Goal: Transaction & Acquisition: Purchase product/service

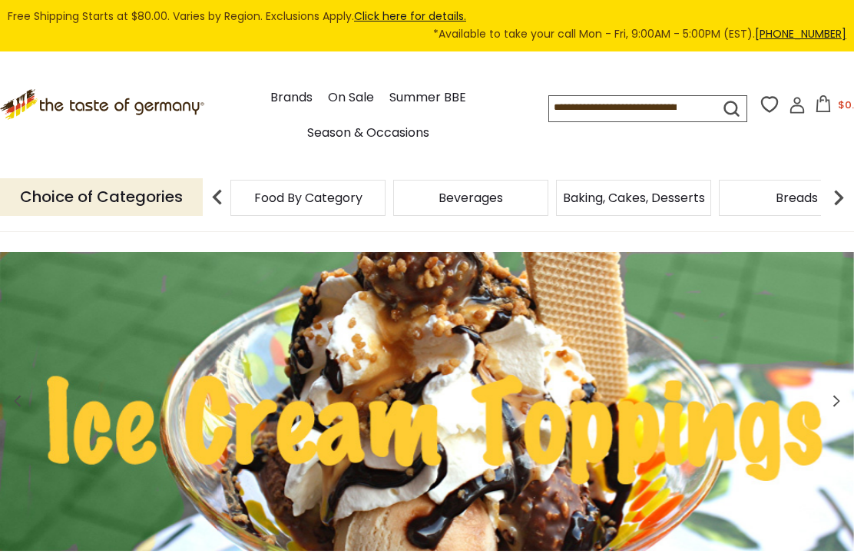
click at [386, 197] on div "Candy" at bounding box center [307, 198] width 155 height 36
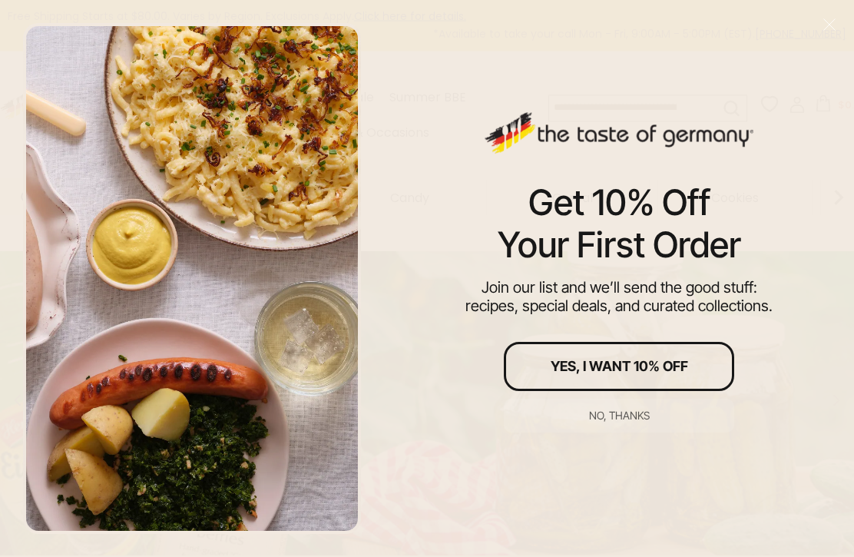
scroll to position [1, 0]
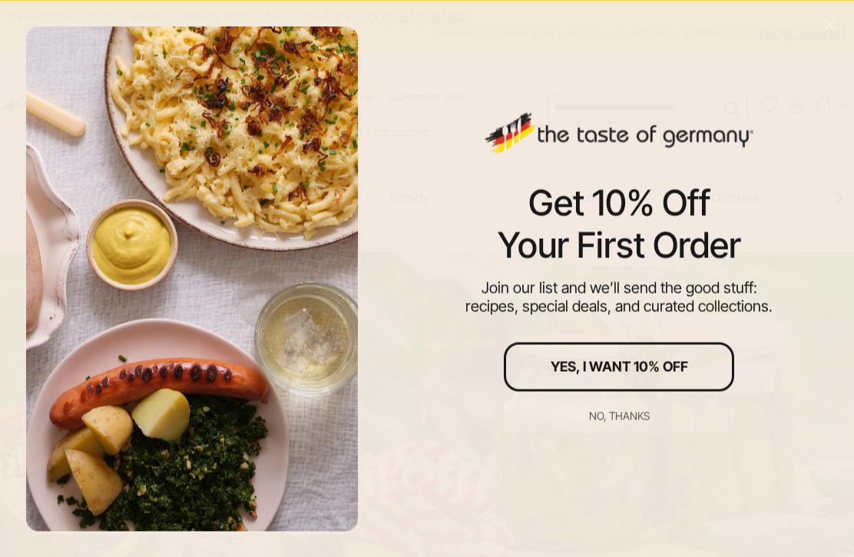
click at [629, 417] on div "No, thanks" at bounding box center [619, 415] width 61 height 11
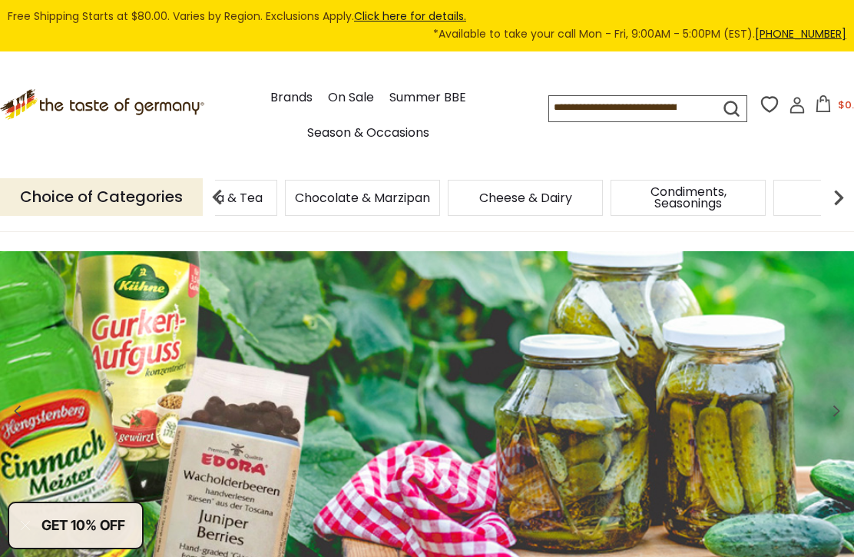
click at [430, 197] on span "Chocolate & Marzipan" at bounding box center [362, 198] width 135 height 12
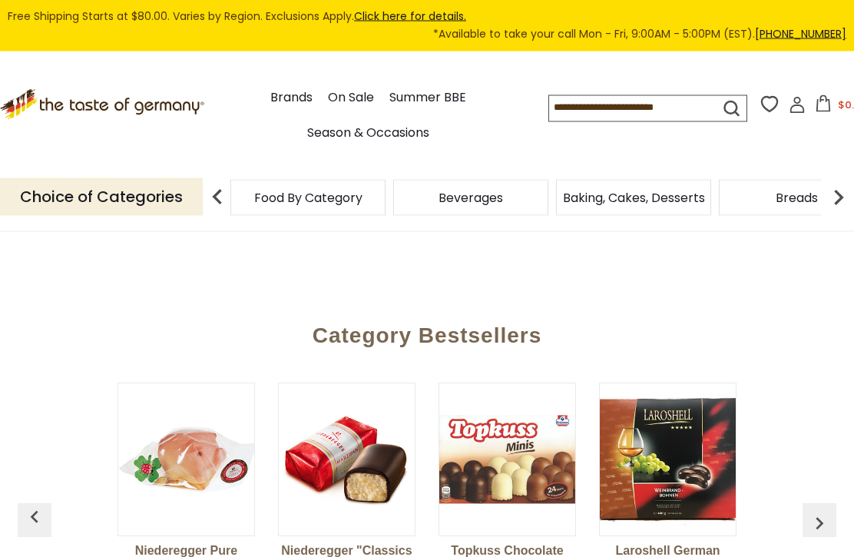
scroll to position [485, 0]
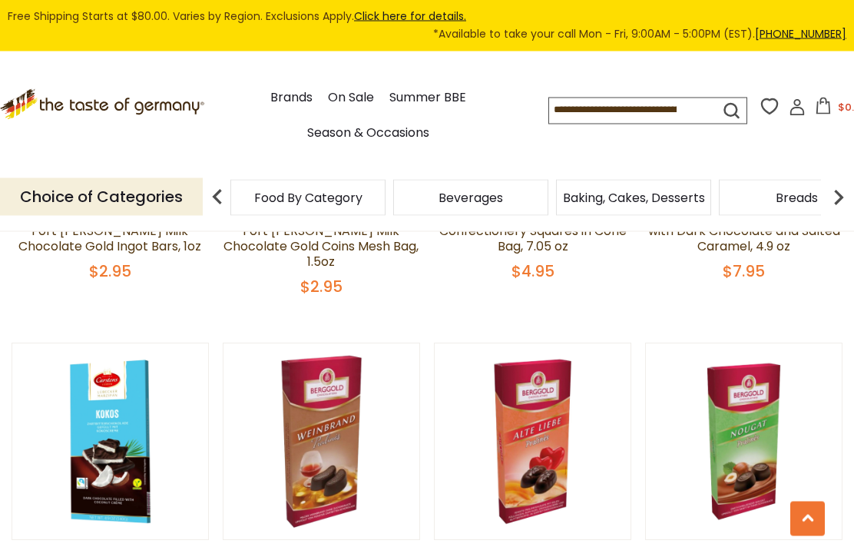
click at [549, 111] on input at bounding box center [622, 109] width 147 height 22
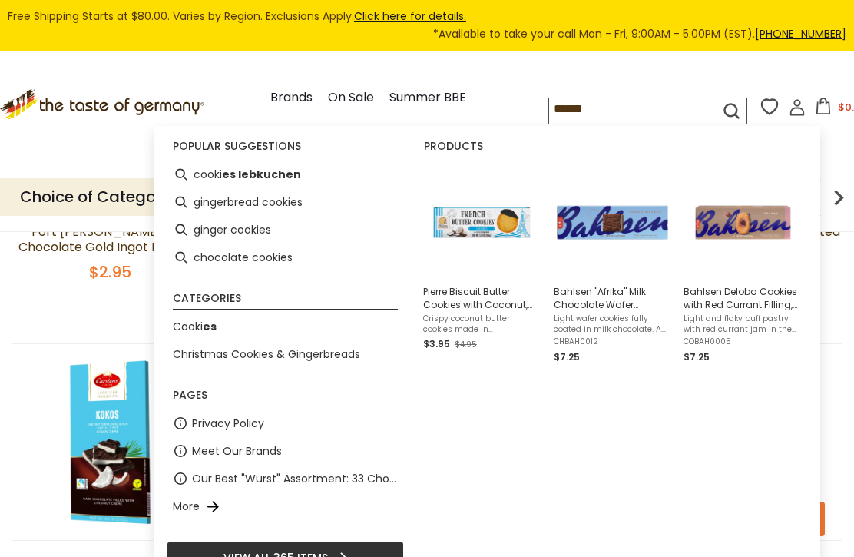
type input "*******"
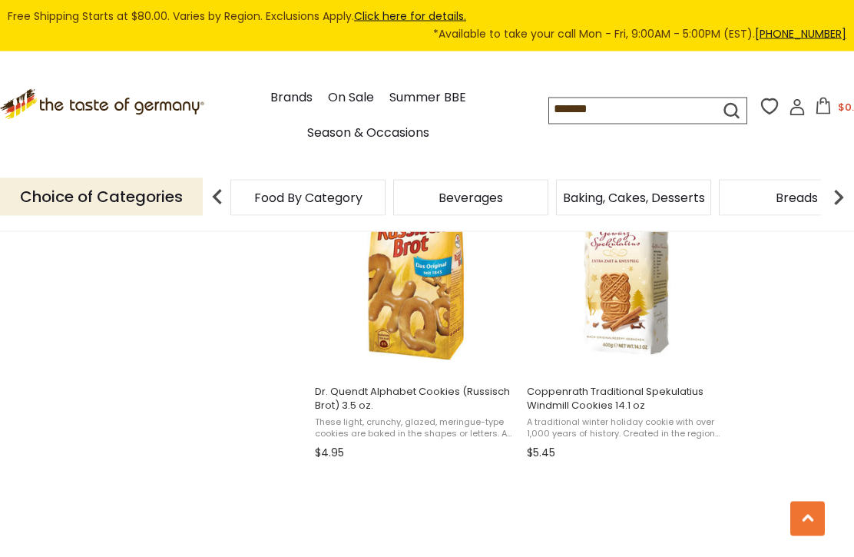
scroll to position [2048, 0]
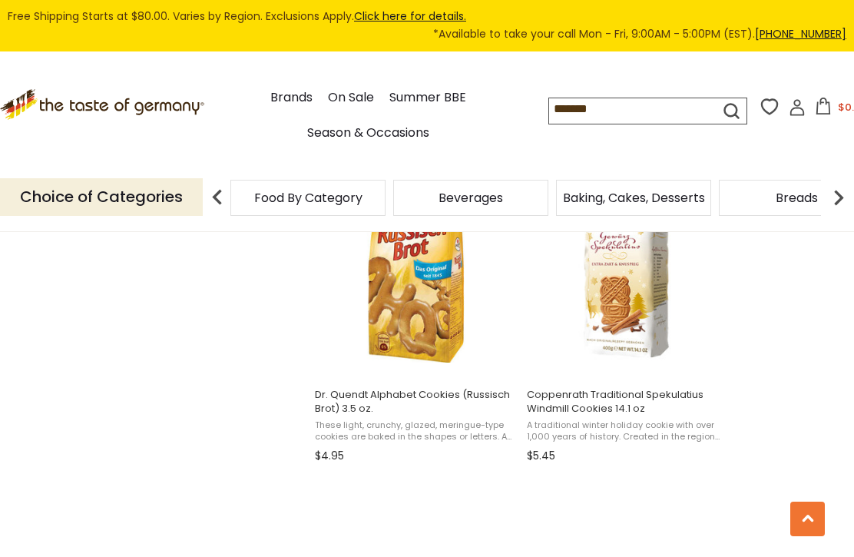
click at [579, 108] on input "*******" at bounding box center [622, 109] width 147 height 22
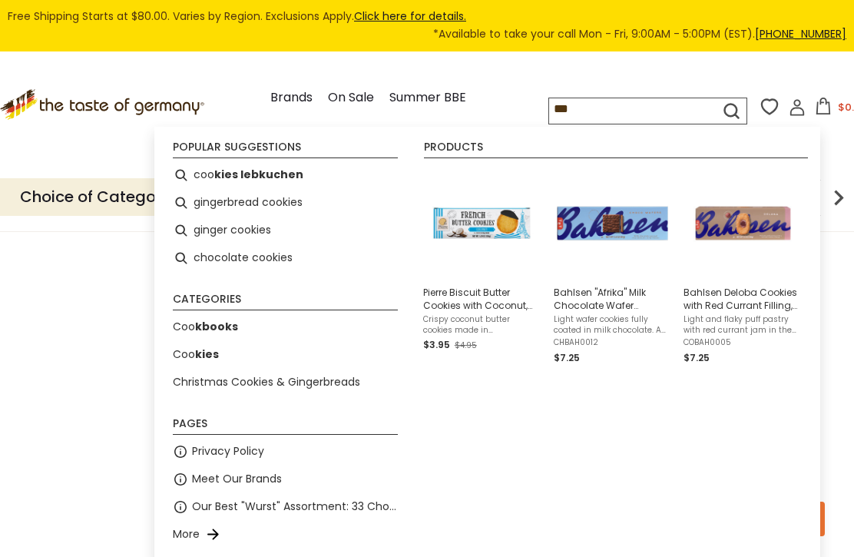
click at [253, 234] on li "ginger cookies" at bounding box center [285, 231] width 237 height 28
type input "**********"
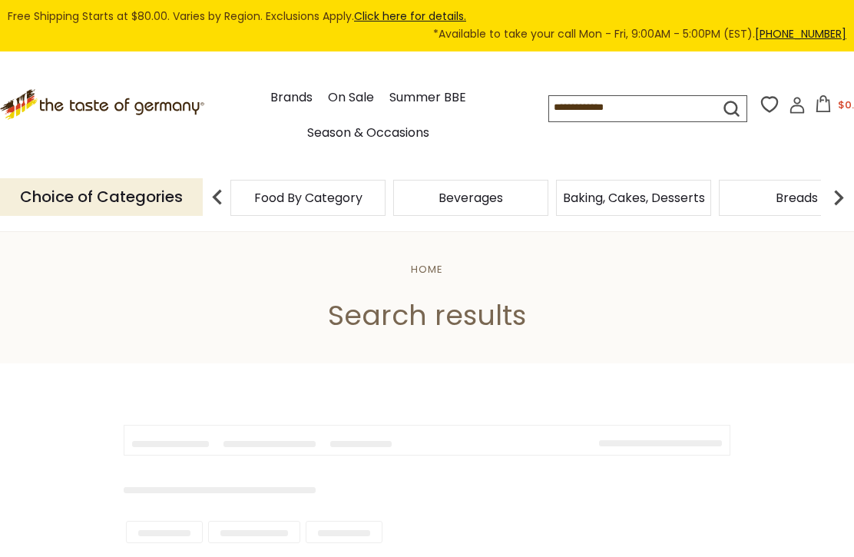
type input "**********"
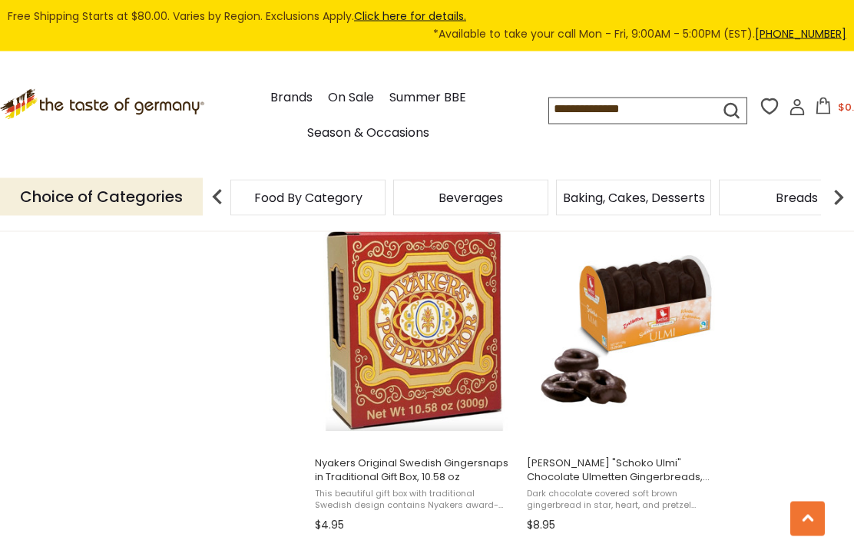
scroll to position [2315, 0]
click at [397, 466] on span "Nyakers Original Swedish Gingersnaps in Traditional Gift Box, 10.58 oz" at bounding box center [414, 470] width 199 height 28
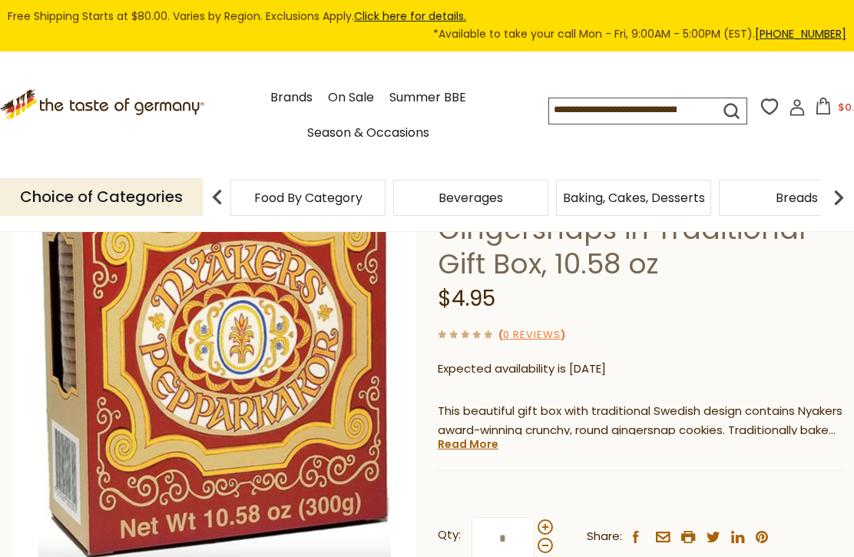
scroll to position [152, 0]
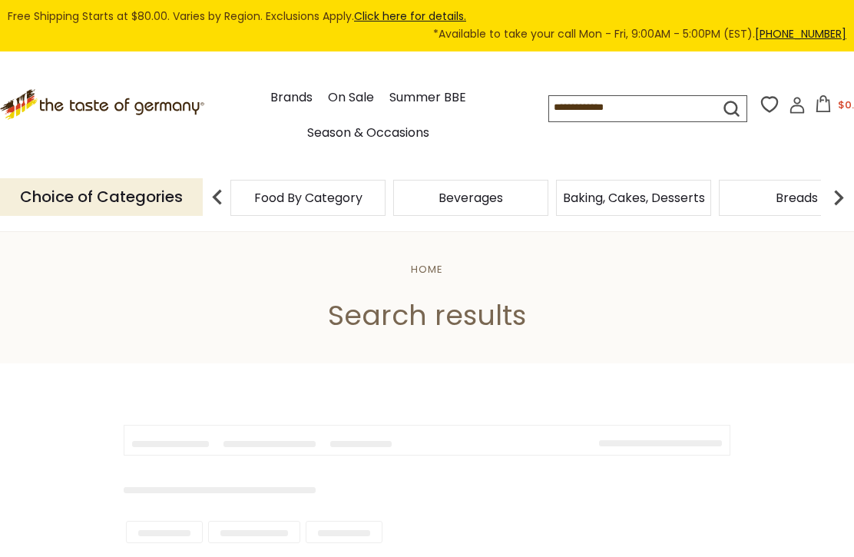
scroll to position [1028, 0]
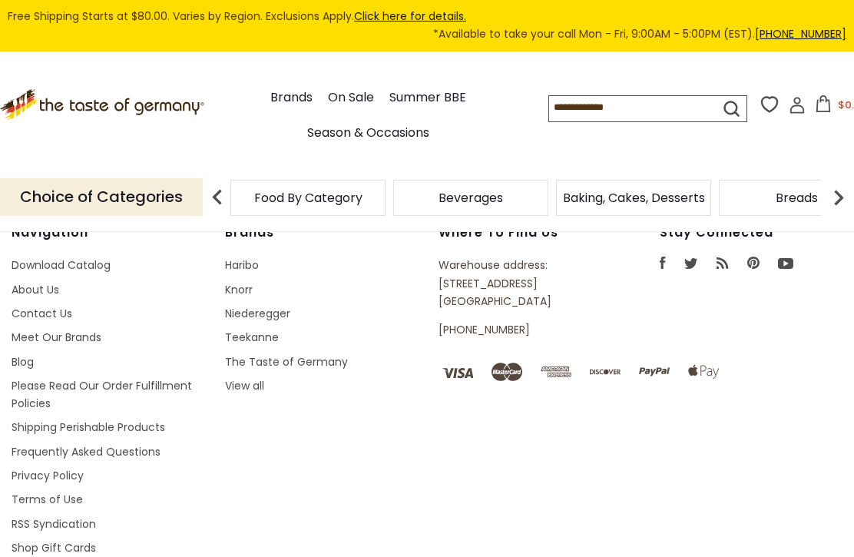
type input "**********"
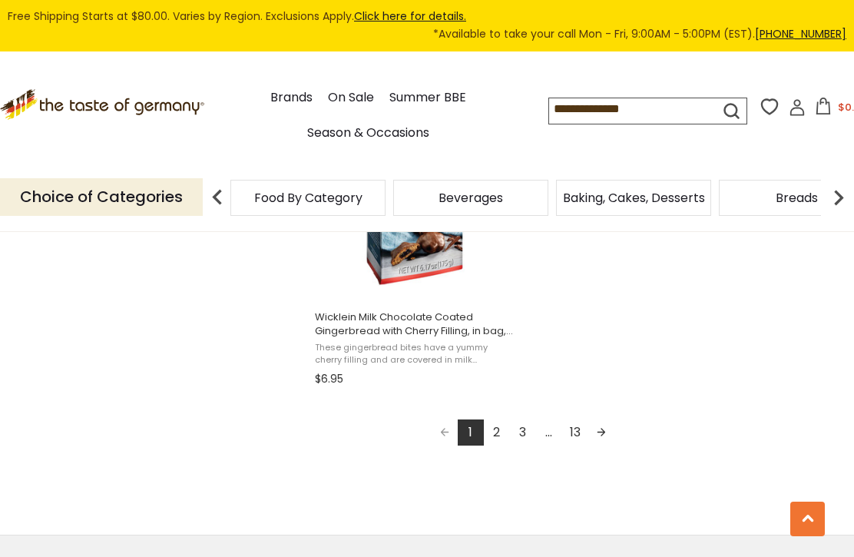
scroll to position [2798, 0]
click at [498, 434] on link "2" at bounding box center [497, 430] width 26 height 26
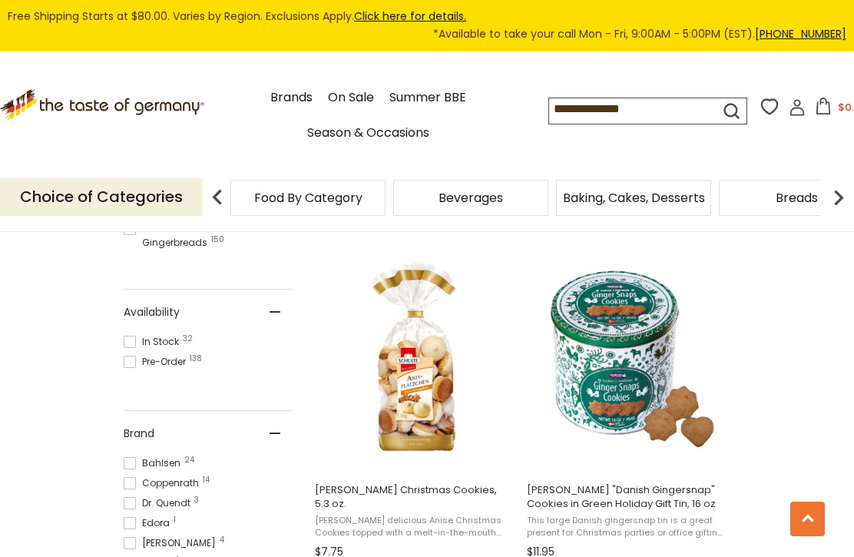
scroll to position [638, 0]
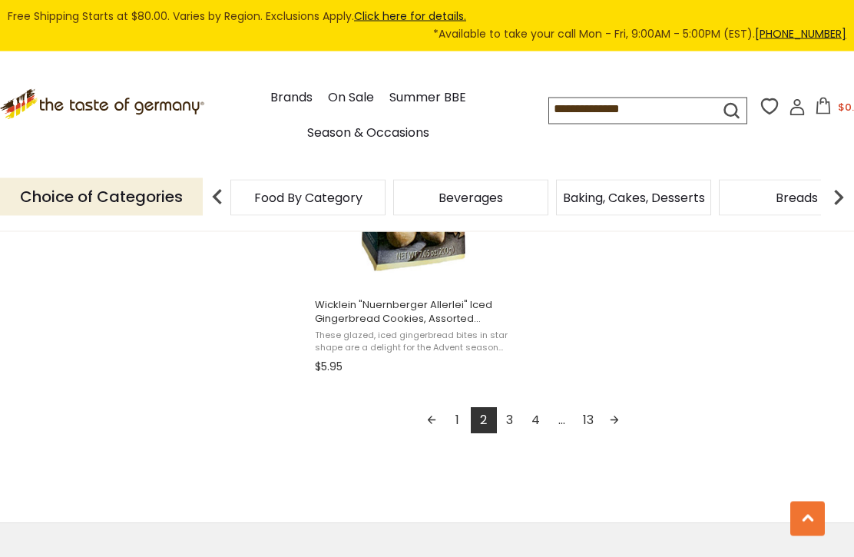
click at [506, 431] on link "3" at bounding box center [510, 421] width 26 height 26
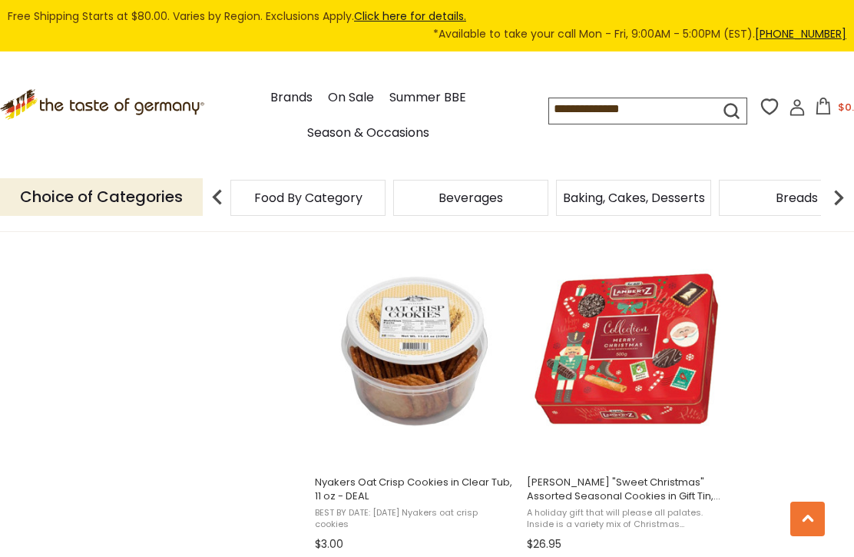
scroll to position [1287, 0]
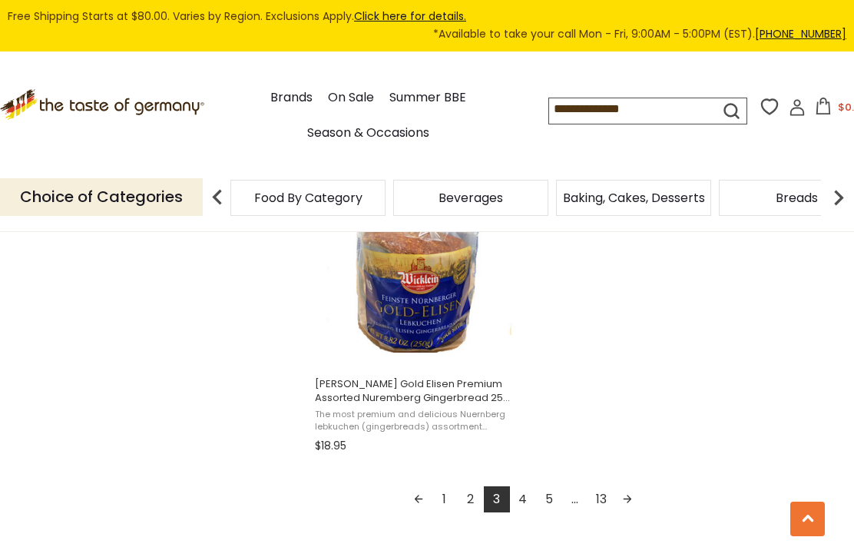
click at [525, 506] on link "4" at bounding box center [523, 499] width 26 height 26
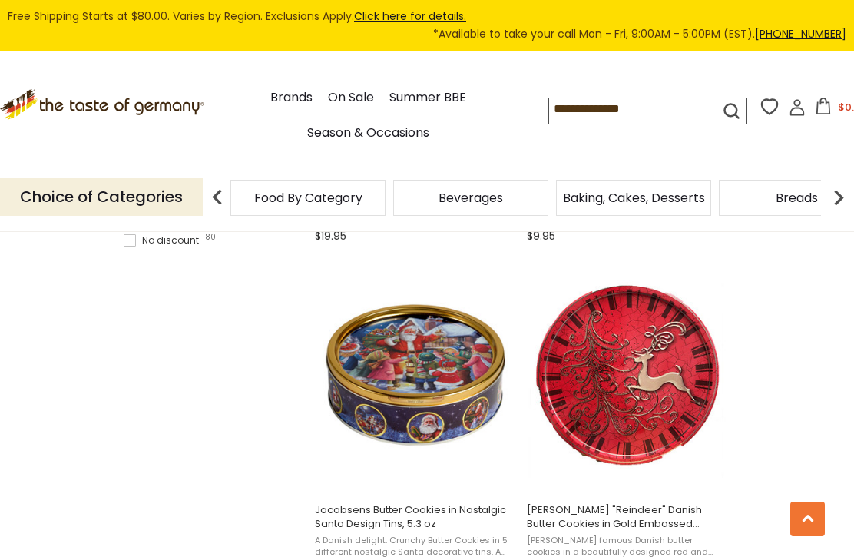
scroll to position [1261, 0]
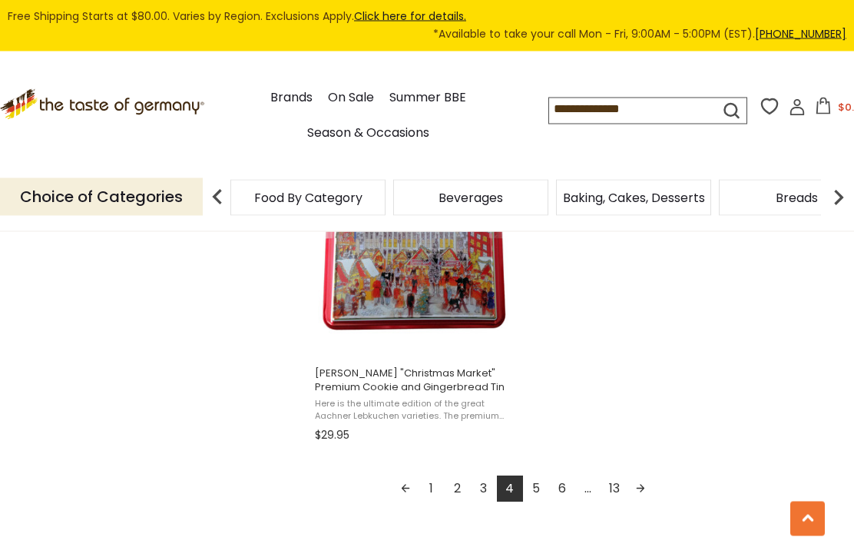
click at [533, 495] on link "5" at bounding box center [536, 489] width 26 height 26
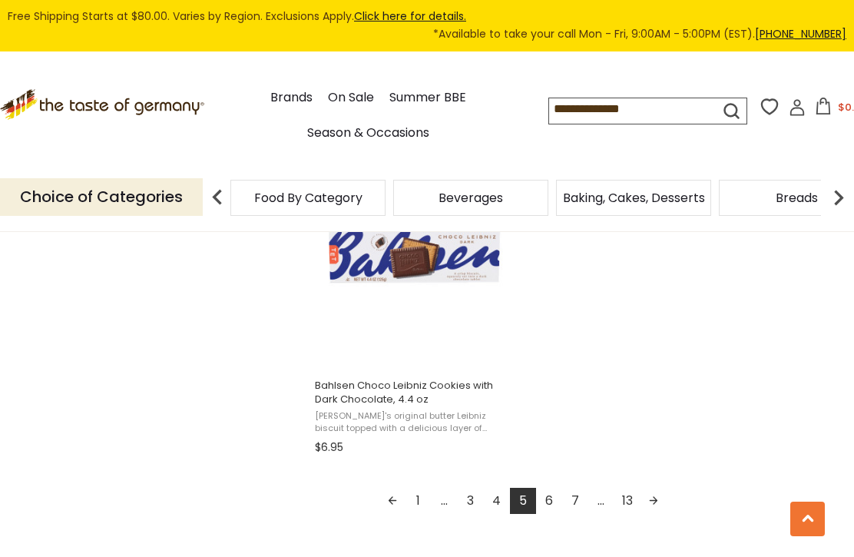
click at [545, 509] on link "6" at bounding box center [549, 501] width 26 height 26
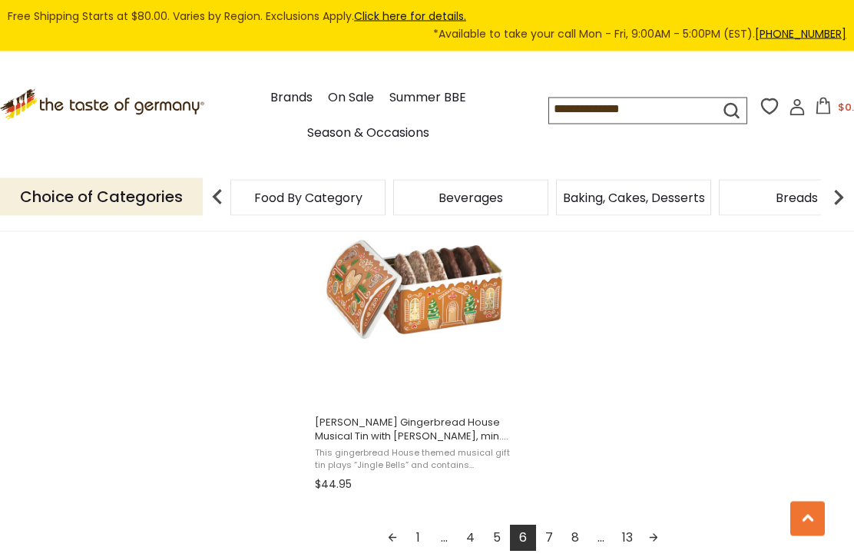
scroll to position [2678, 0]
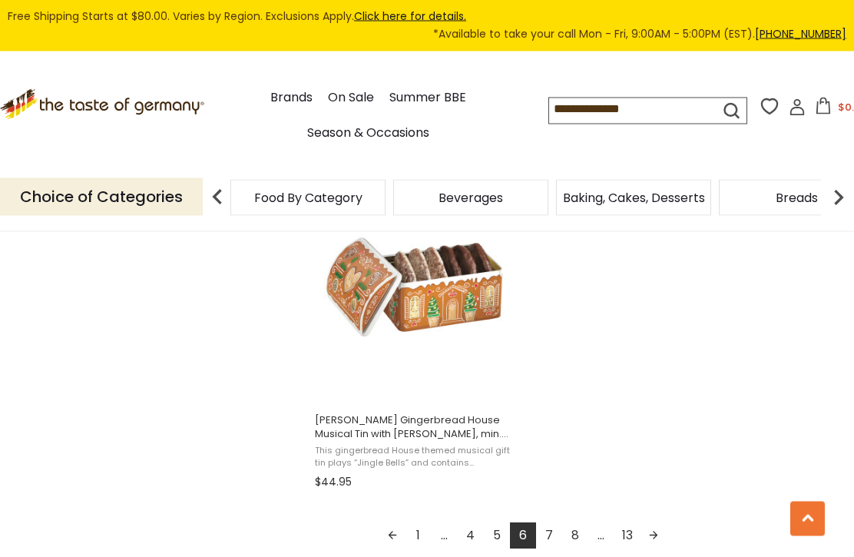
click at [545, 544] on link "7" at bounding box center [549, 536] width 26 height 26
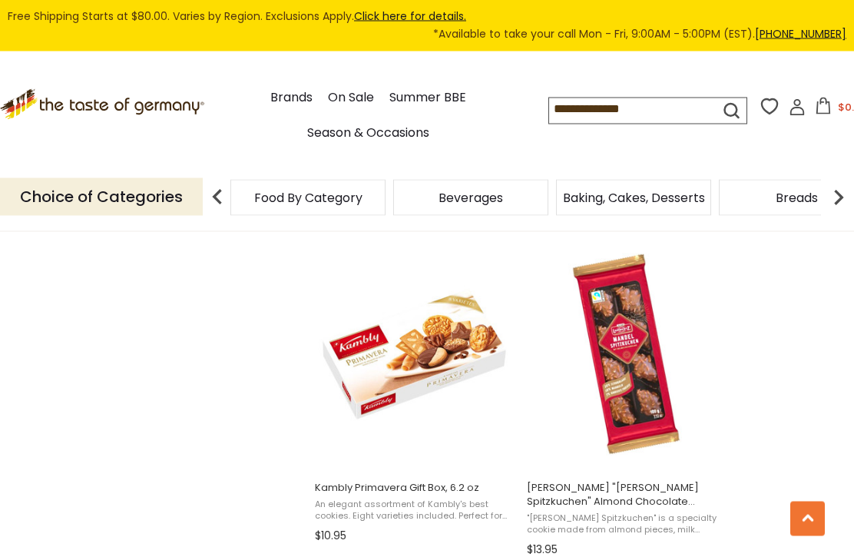
scroll to position [1294, 0]
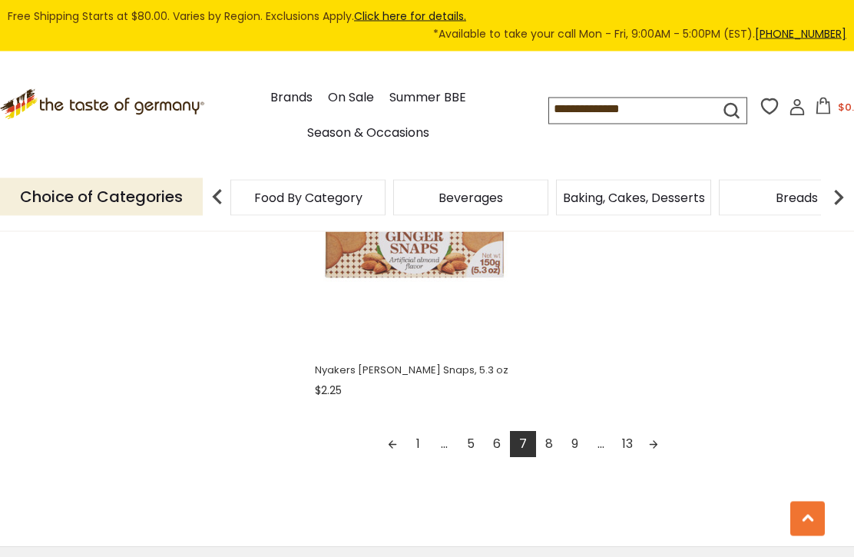
click at [542, 457] on link "8" at bounding box center [549, 445] width 26 height 26
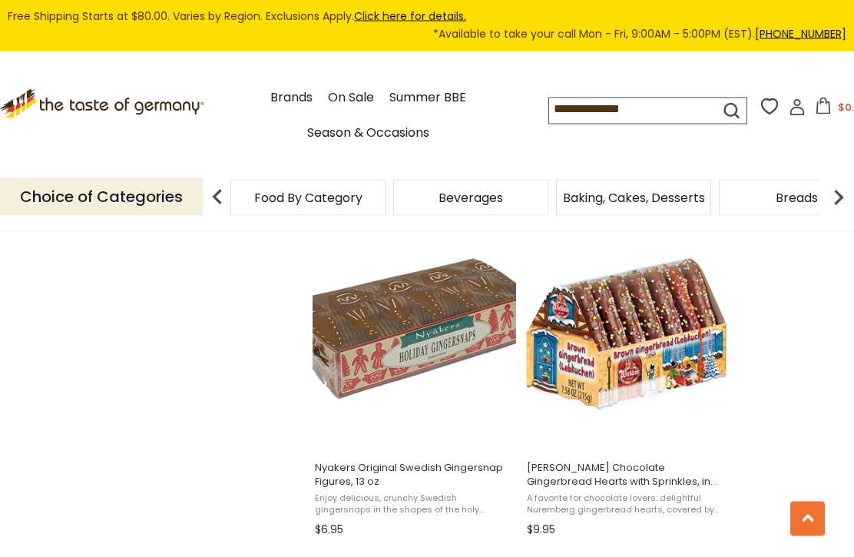
scroll to position [1304, 0]
click at [366, 457] on span "Nyakers Original Swedish Gingersnap Figures, 13 oz Enjoy delicious, crunchy Swe…" at bounding box center [415, 495] width 204 height 92
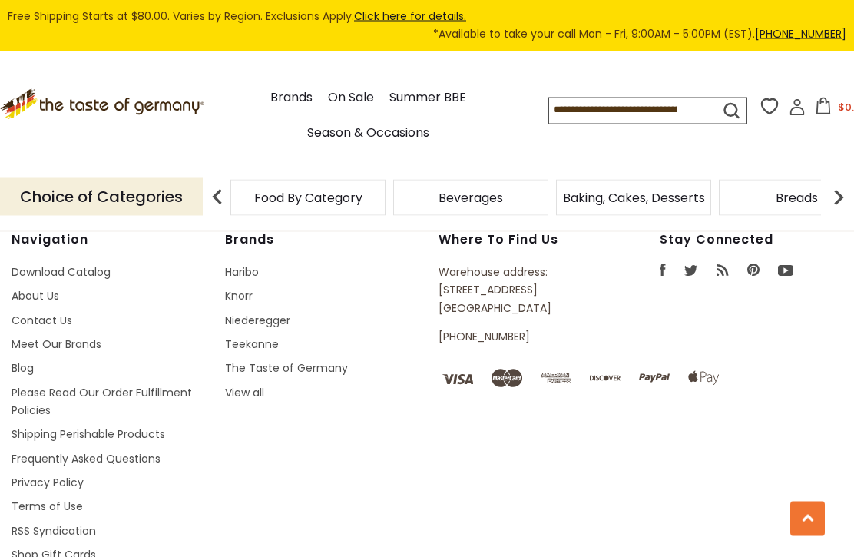
scroll to position [2569, 0]
click at [108, 427] on link "Shipping Perishable Products" at bounding box center [89, 434] width 154 height 15
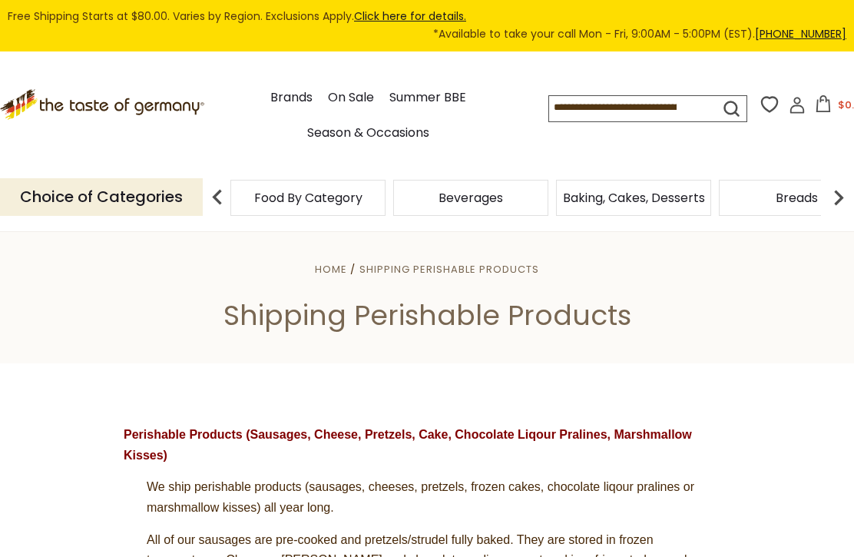
click at [398, 15] on link "Click here for details." at bounding box center [410, 15] width 112 height 15
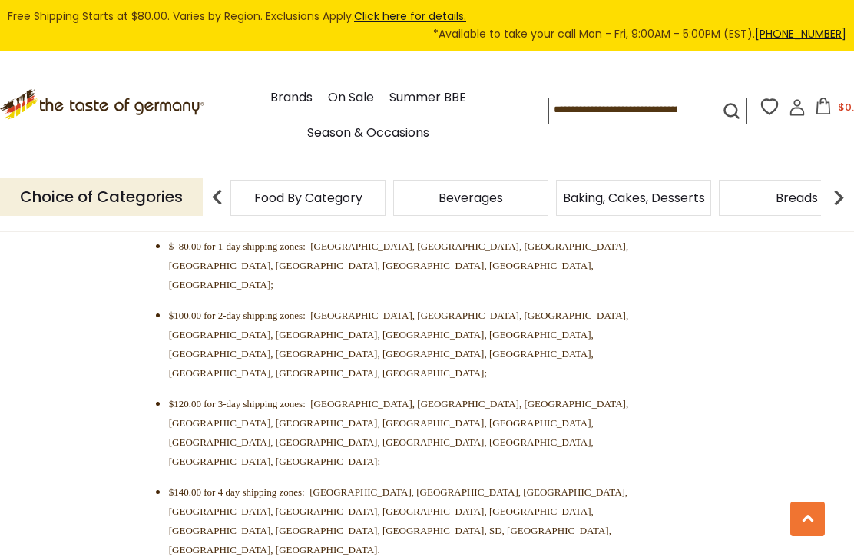
scroll to position [588, 0]
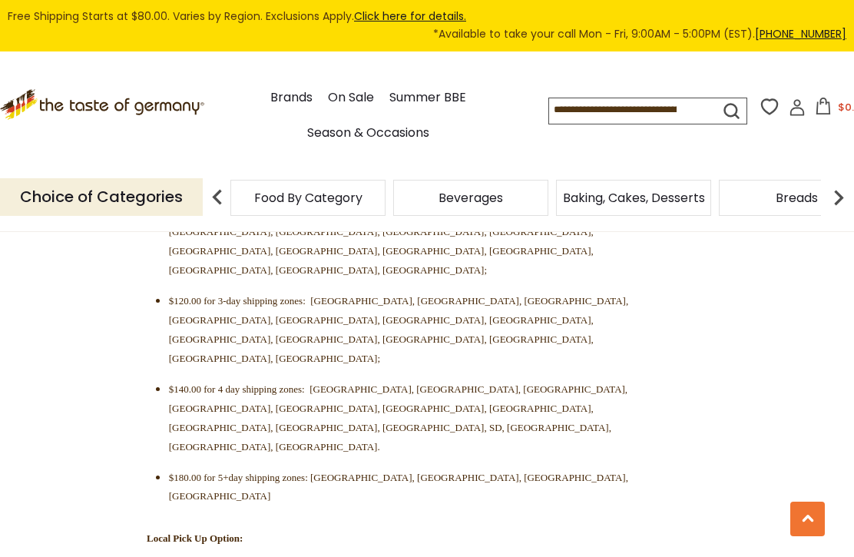
scroll to position [702, 0]
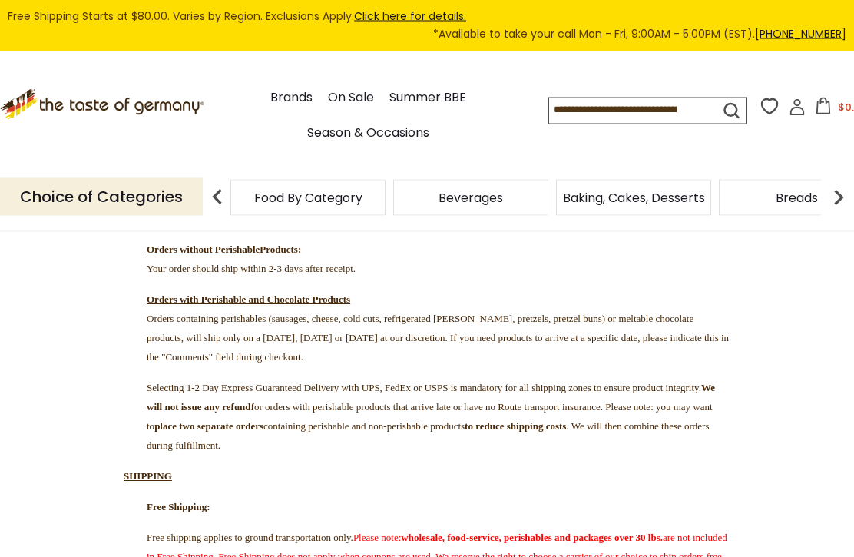
scroll to position [0, 0]
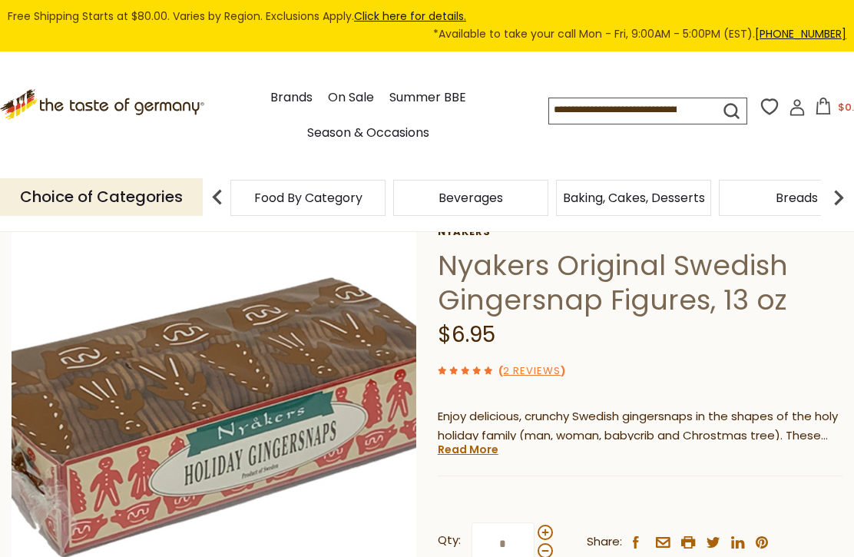
scroll to position [95, 0]
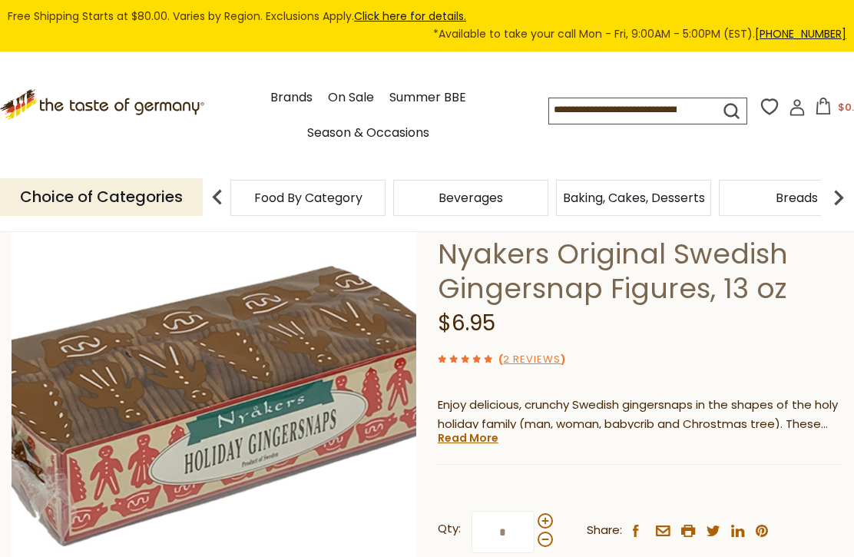
click at [128, 187] on p "Choice of Categories" at bounding box center [101, 197] width 203 height 38
click at [221, 199] on img at bounding box center [217, 197] width 31 height 31
click at [110, 201] on p "Choice of Categories" at bounding box center [101, 197] width 203 height 38
click at [81, 200] on p "Choice of Categories" at bounding box center [101, 197] width 203 height 38
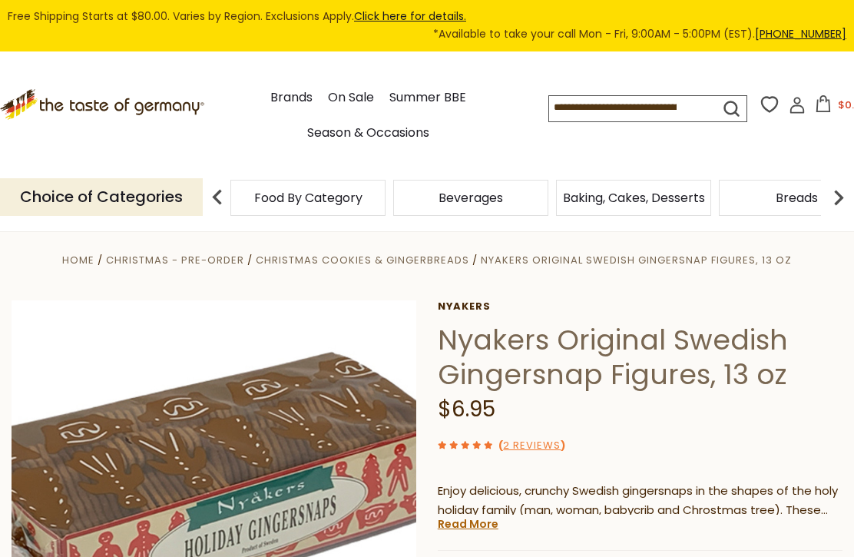
scroll to position [0, 0]
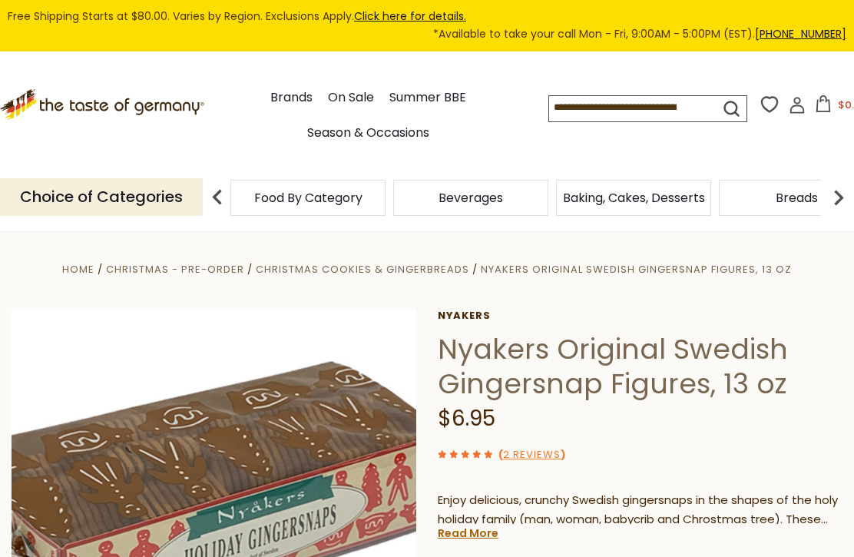
click at [109, 98] on icon ".st0{fill:#EDD300;} .st1{fill:#D33E21;}" at bounding box center [102, 104] width 204 height 31
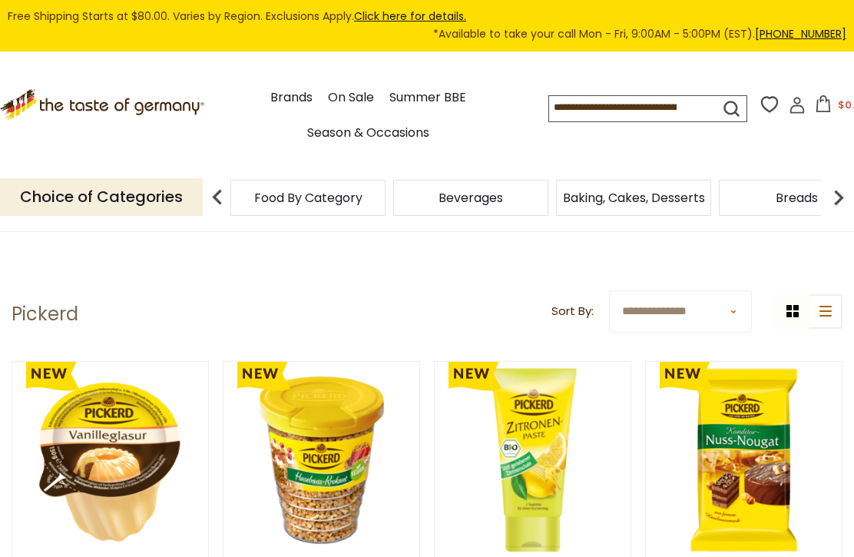
click at [549, 103] on input at bounding box center [622, 107] width 147 height 22
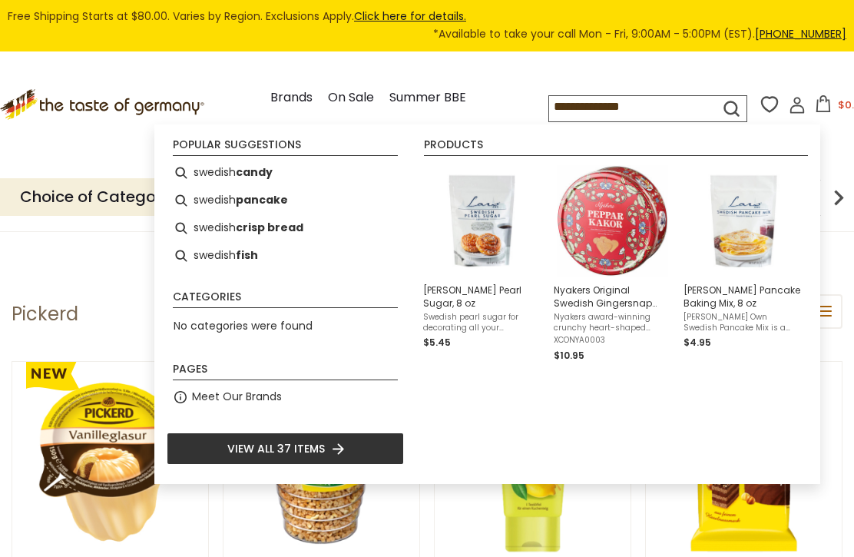
type input "**********"
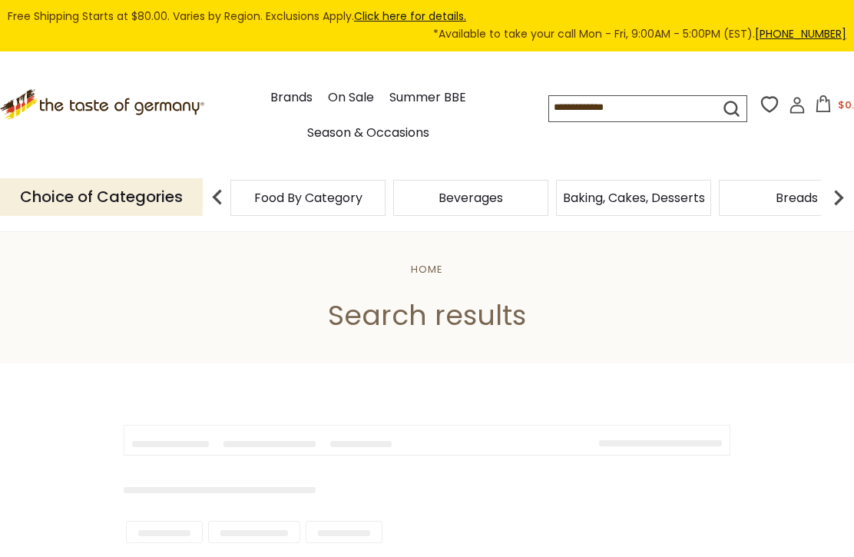
type input "**********"
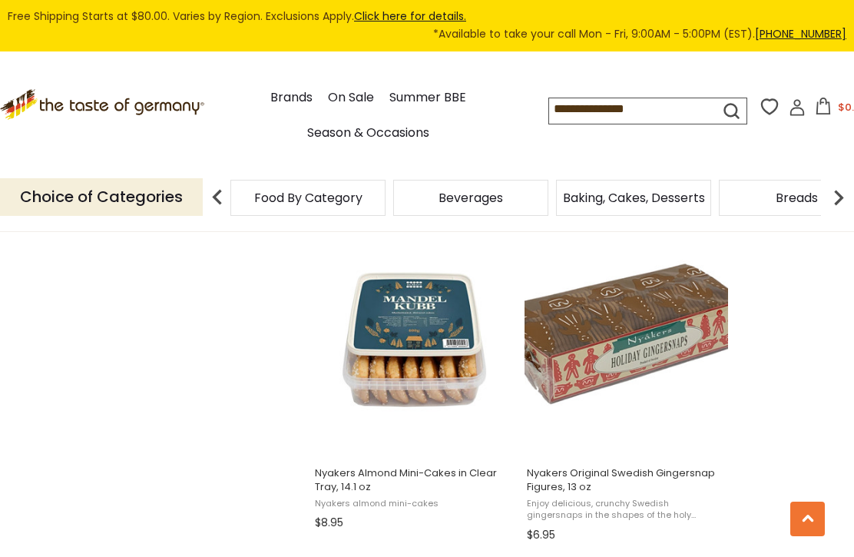
scroll to position [1307, 0]
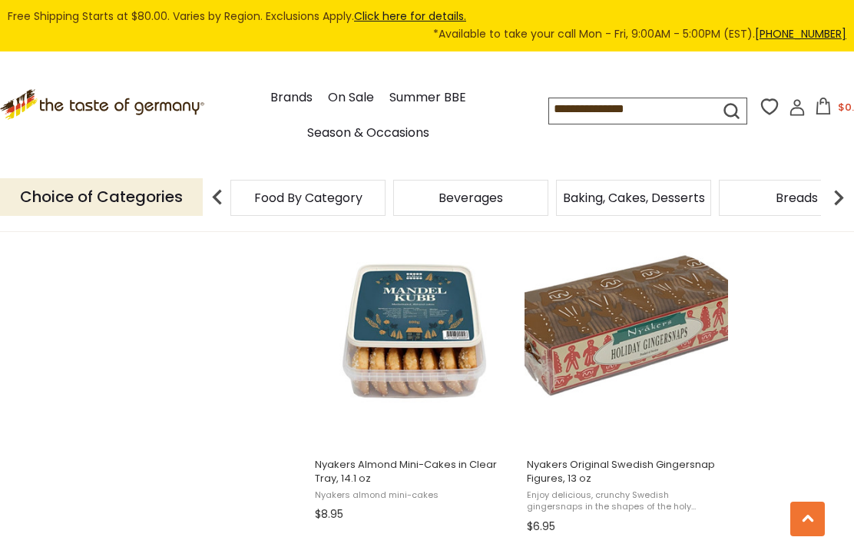
click at [600, 472] on span "Nyakers Original Swedish Gingersnap Figures, 13 oz" at bounding box center [626, 472] width 199 height 28
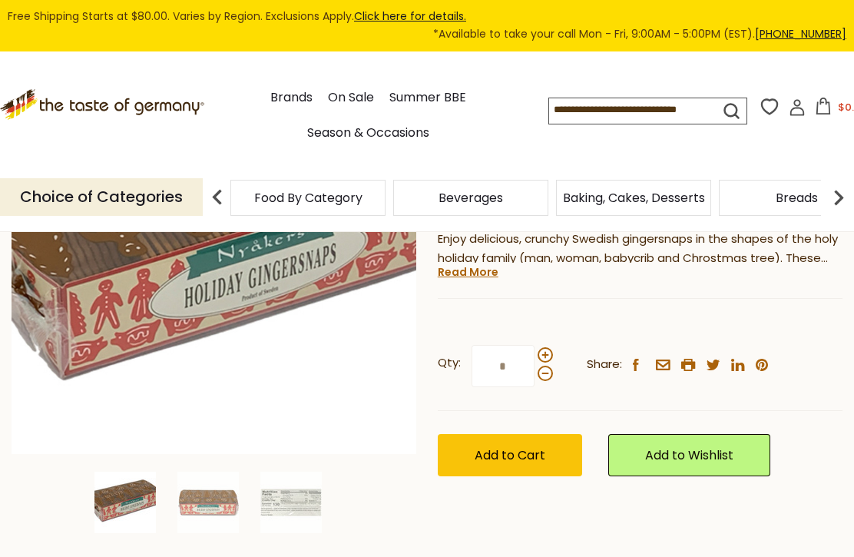
scroll to position [253, 0]
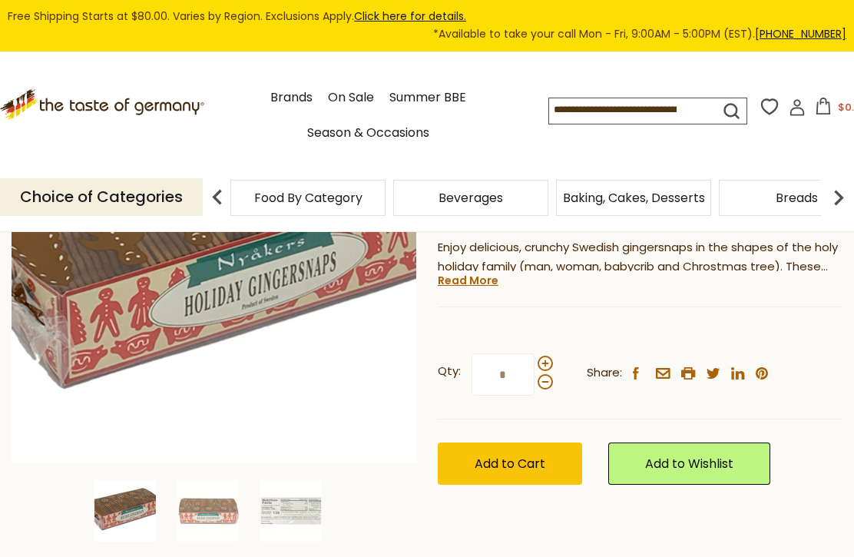
click at [499, 377] on input "*" at bounding box center [503, 374] width 63 height 42
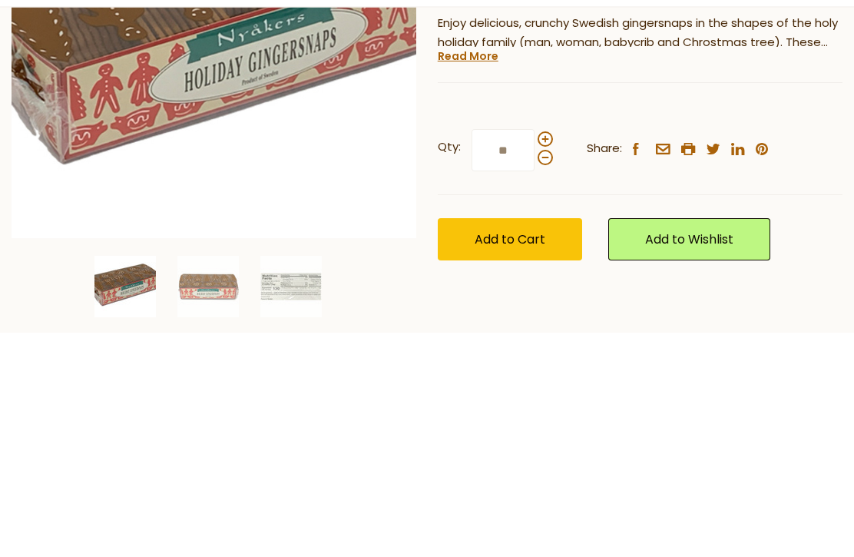
type input "*"
click at [518, 354] on input "*" at bounding box center [503, 375] width 63 height 42
click at [529, 456] on span "Add to Cart" at bounding box center [510, 465] width 71 height 18
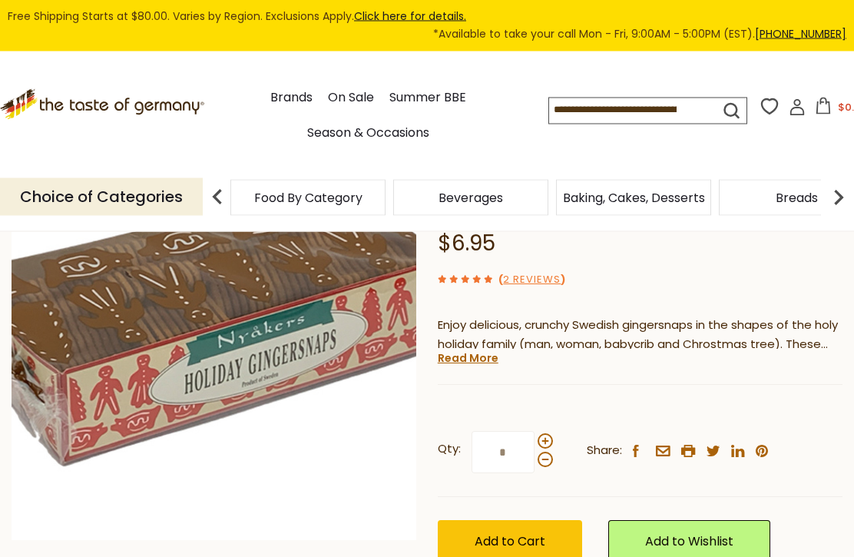
scroll to position [175, 0]
click at [550, 467] on span at bounding box center [545, 459] width 15 height 15
click at [535, 469] on input "*" at bounding box center [503, 452] width 63 height 42
type input "*"
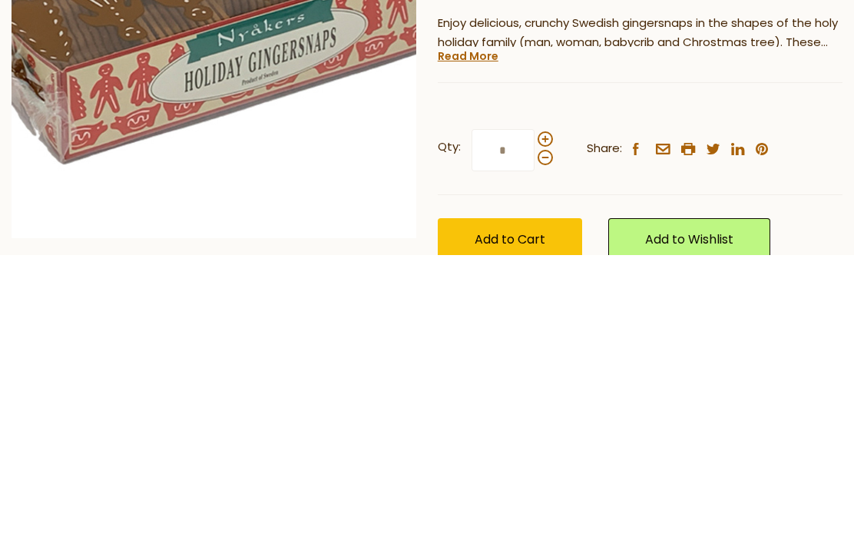
click at [539, 533] on span "Add to Cart" at bounding box center [510, 542] width 71 height 18
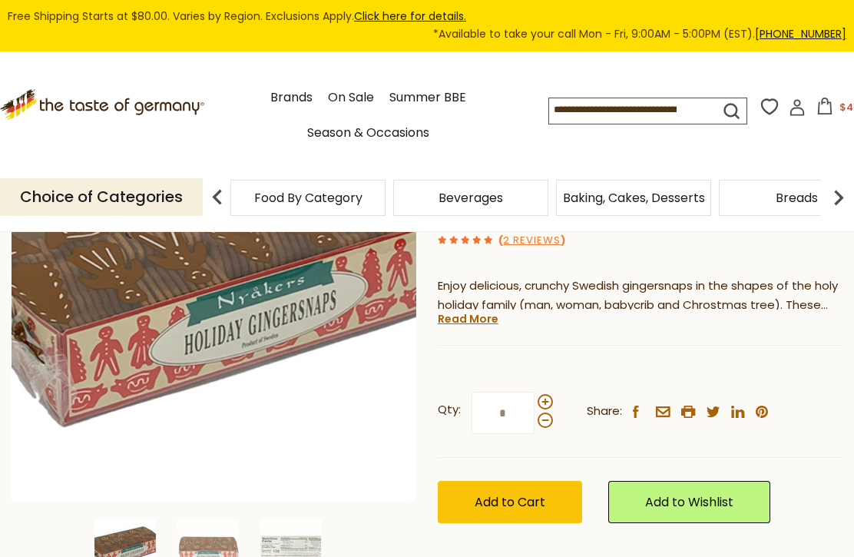
scroll to position [256, 0]
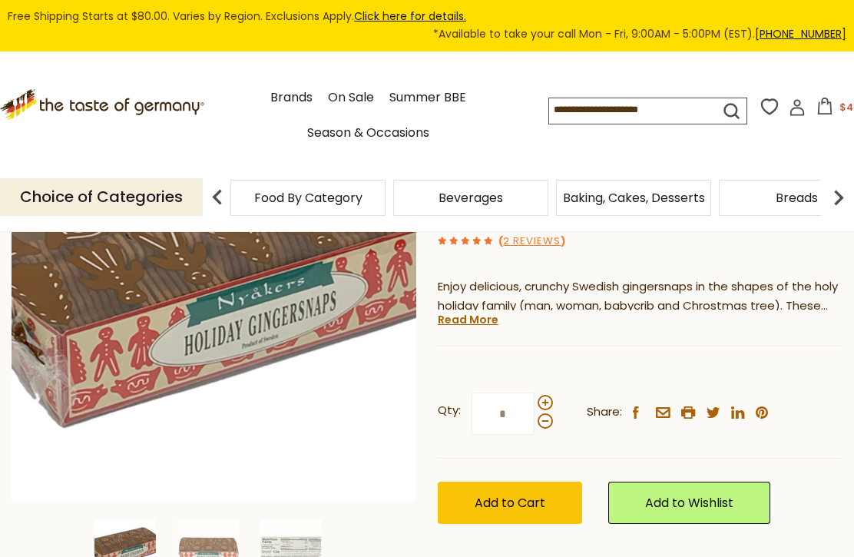
click at [840, 111] on span "$41.7" at bounding box center [853, 107] width 26 height 15
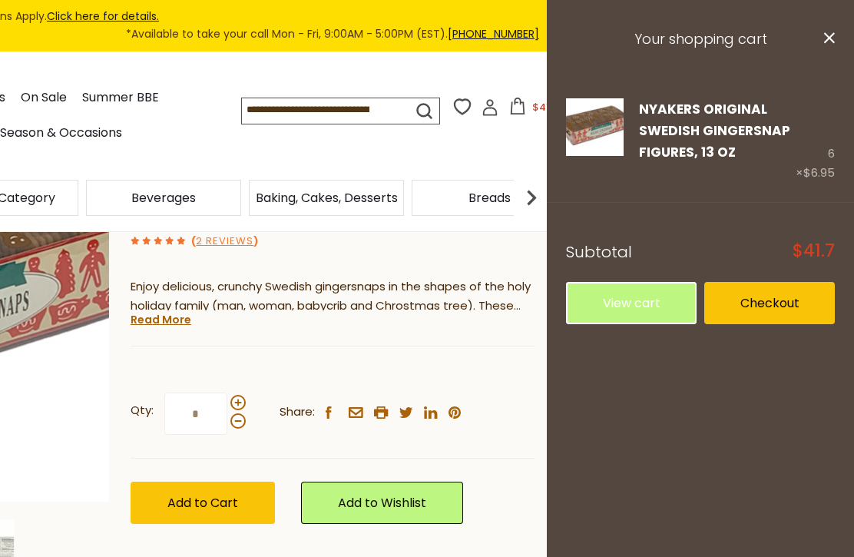
click at [647, 294] on link "View cart" at bounding box center [631, 303] width 131 height 42
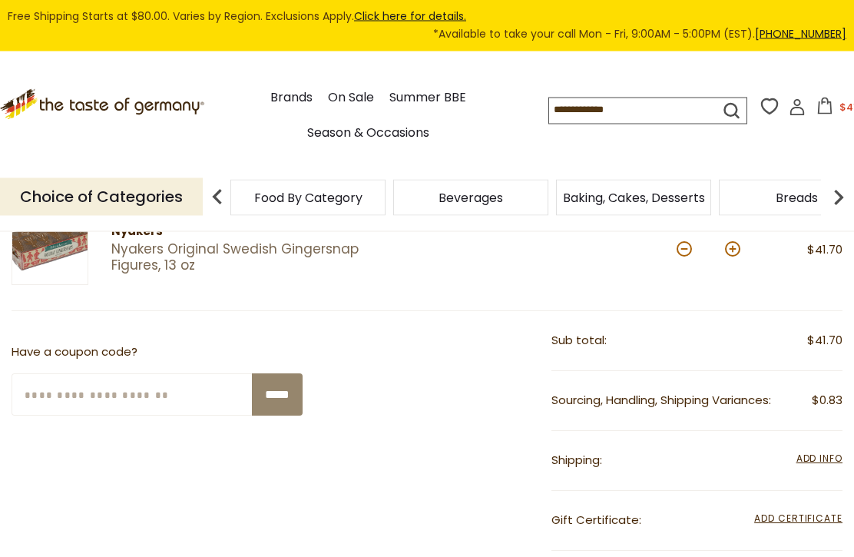
scroll to position [234, 0]
click at [827, 457] on span "Add Info" at bounding box center [820, 458] width 46 height 13
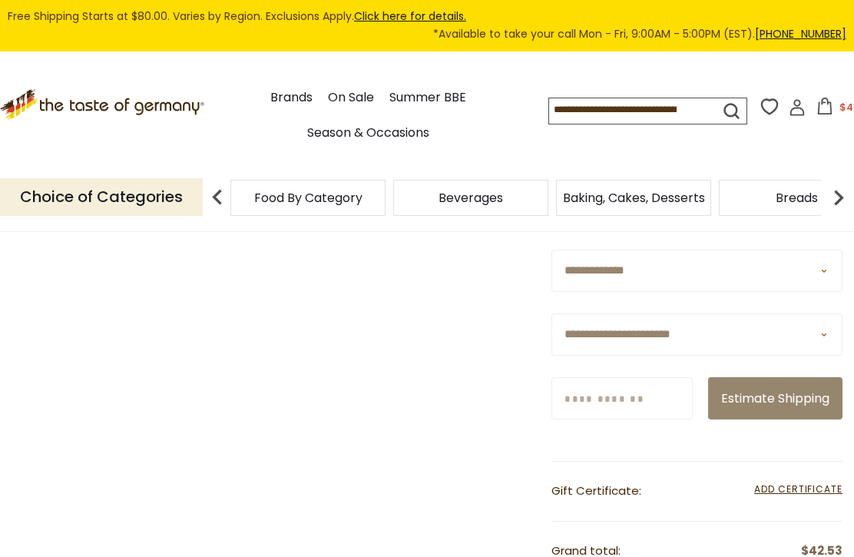
scroll to position [475, 0]
click at [785, 420] on button "Estimate Shipping" at bounding box center [775, 399] width 134 height 42
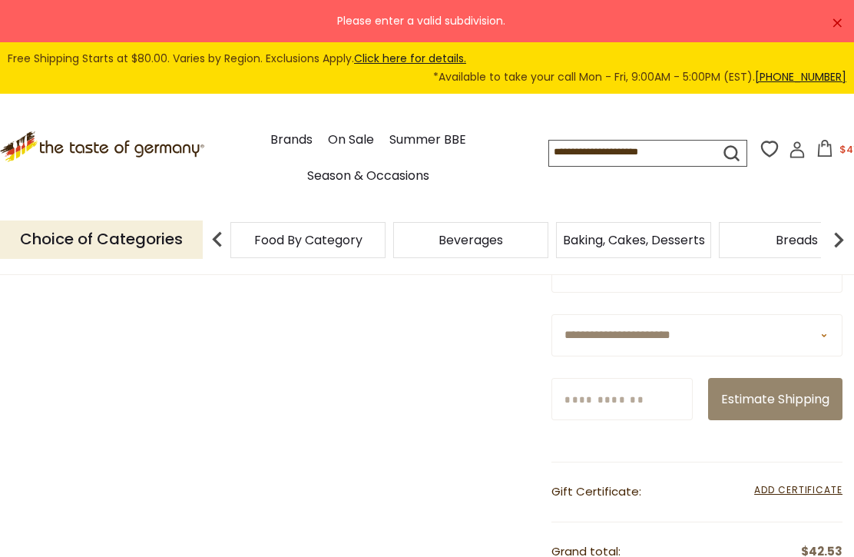
click at [626, 403] on input "Zip/Postcode" at bounding box center [622, 399] width 141 height 42
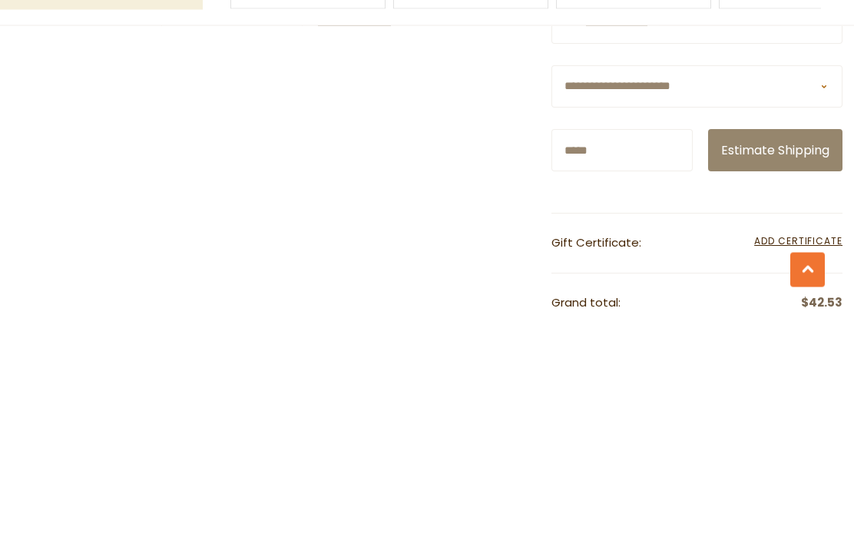
type input "*****"
click at [807, 379] on button "Estimate Shipping" at bounding box center [775, 400] width 134 height 42
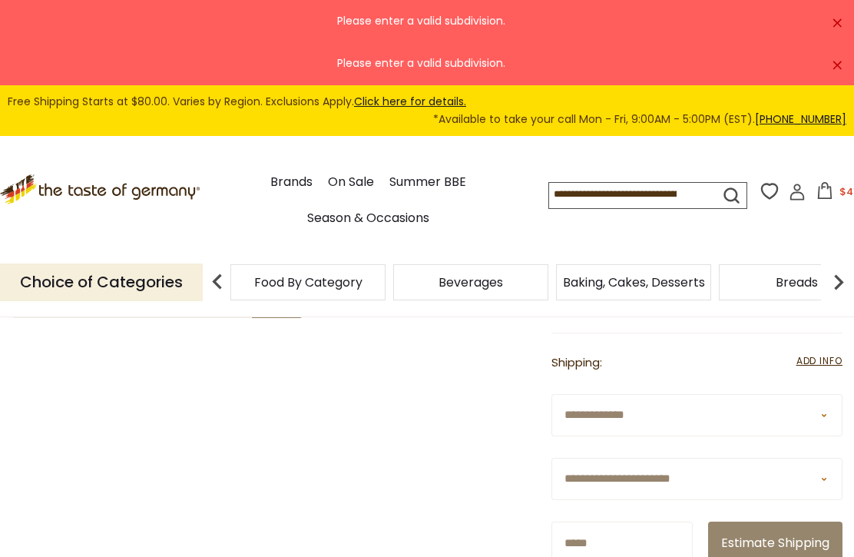
scroll to position [415, 0]
click at [821, 478] on select "**********" at bounding box center [697, 480] width 291 height 42
click at [832, 481] on select "**********" at bounding box center [697, 480] width 291 height 42
select select "**"
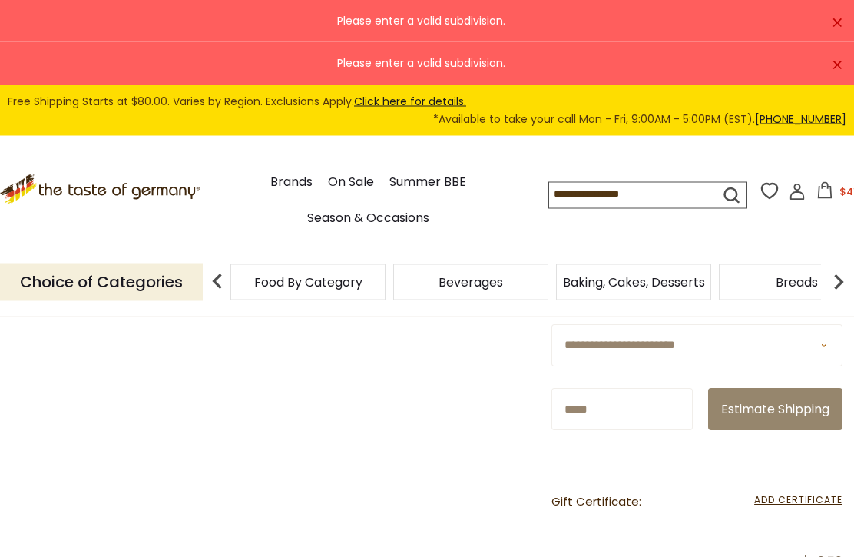
scroll to position [556, 0]
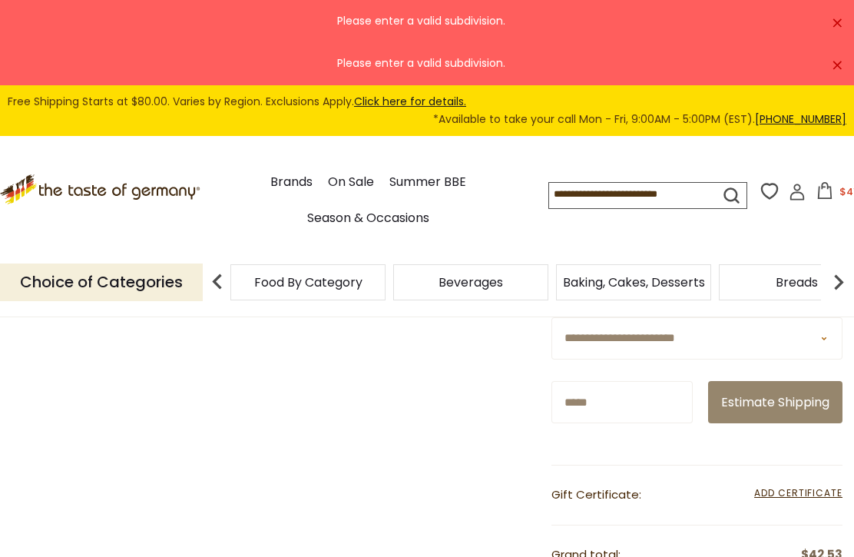
click at [780, 423] on button "Estimate Shipping" at bounding box center [775, 402] width 134 height 42
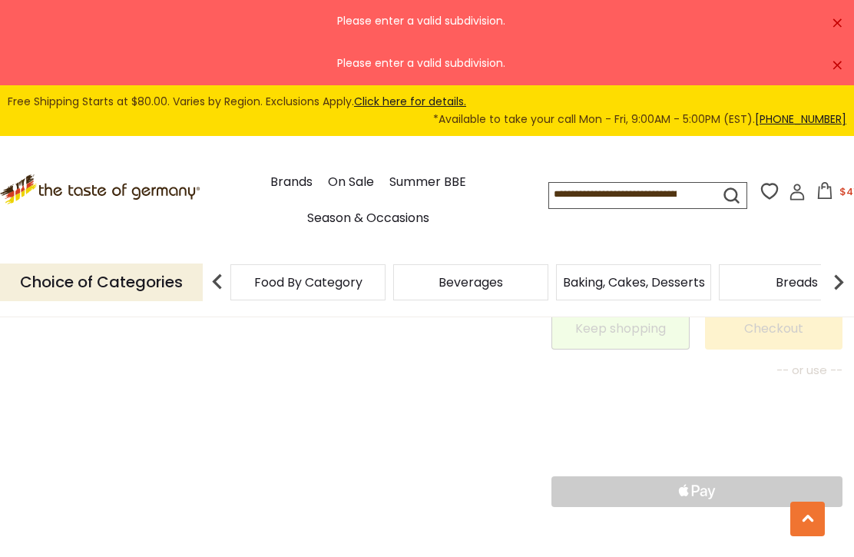
scroll to position [858, 0]
click at [814, 522] on icon at bounding box center [808, 519] width 12 height 8
